Goal: Task Accomplishment & Management: Use online tool/utility

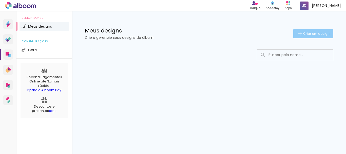
click at [308, 35] on span "Criar um design" at bounding box center [317, 33] width 26 height 3
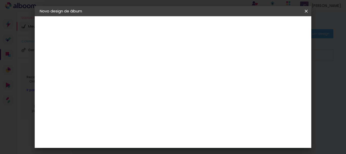
click at [137, 55] on div at bounding box center [122, 68] width 29 height 38
click at [307, 11] on iron-icon at bounding box center [307, 11] width 6 height 5
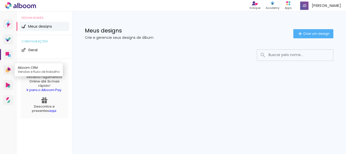
click at [4, 66] on link "Alboom CRM Vendas e fluxo de trabalho" at bounding box center [8, 70] width 10 height 10
click at [12, 6] on icon at bounding box center [20, 5] width 31 height 7
click at [36, 29] on li "Meus designs" at bounding box center [45, 26] width 50 height 9
